Goal: Information Seeking & Learning: Check status

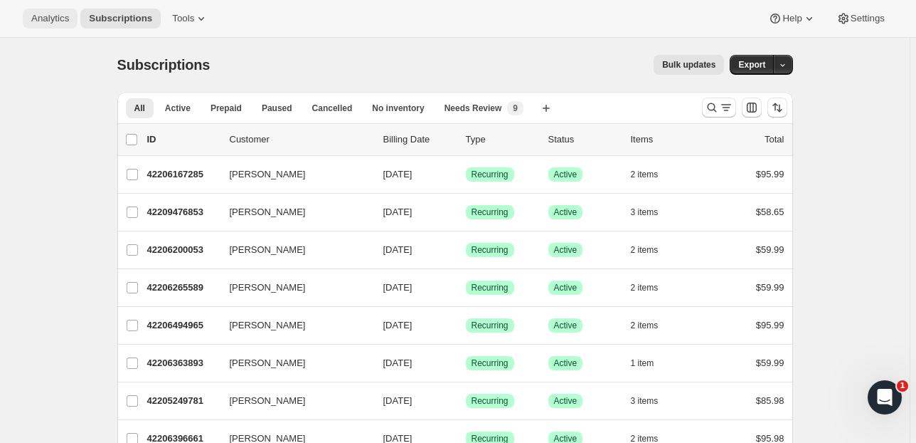
click at [43, 16] on span "Analytics" at bounding box center [50, 18] width 38 height 11
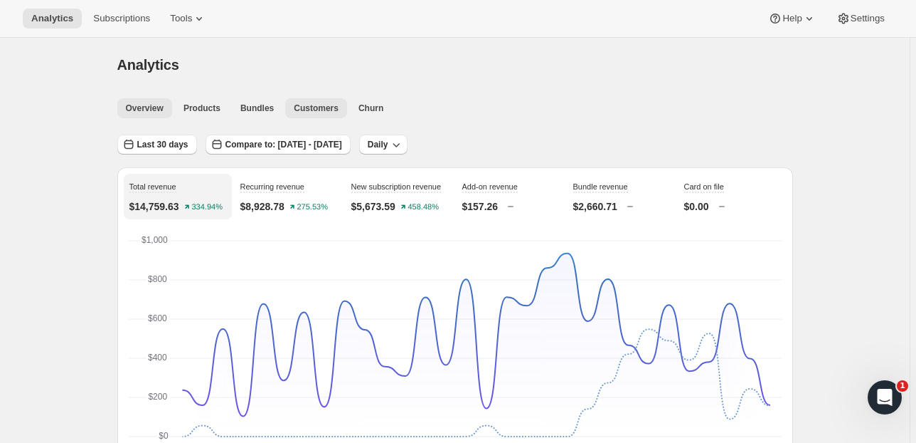
click at [315, 105] on span "Customers" at bounding box center [316, 107] width 45 height 11
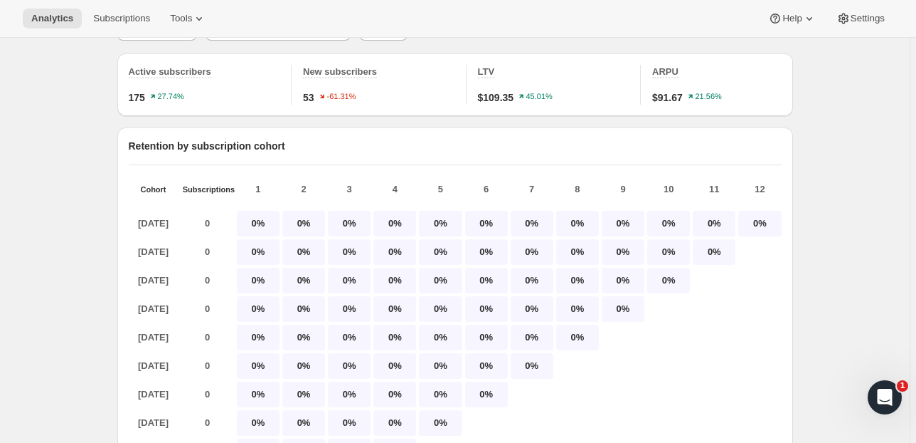
scroll to position [57, 0]
